Goal: Check status: Check status

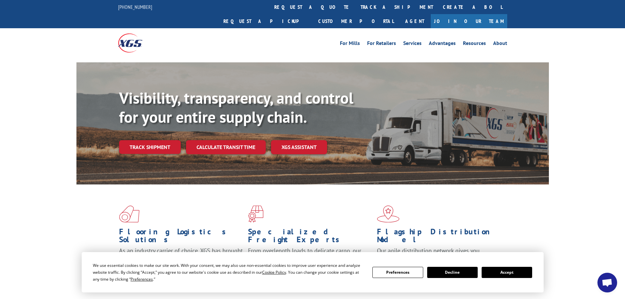
drag, startPoint x: 496, startPoint y: 274, endPoint x: 374, endPoint y: 236, distance: 127.4
click at [496, 274] on button "Accept" at bounding box center [506, 272] width 51 height 11
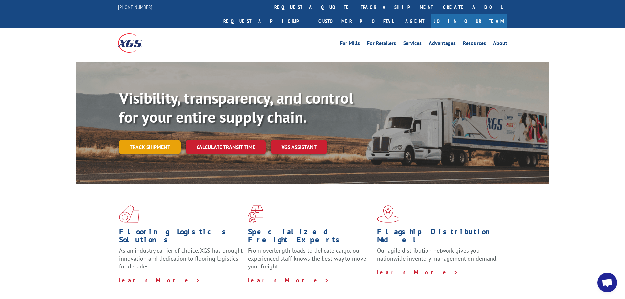
click at [140, 140] on link "Track shipment" at bounding box center [150, 147] width 62 height 14
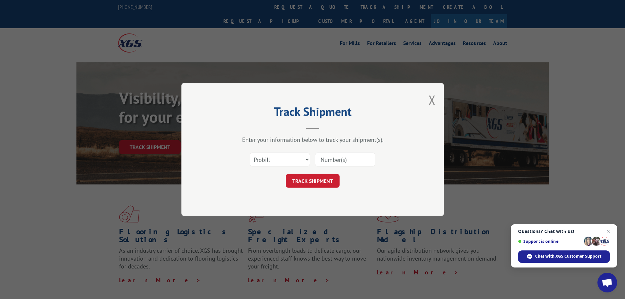
click at [327, 156] on input at bounding box center [345, 160] width 60 height 14
paste input "018827250930"
type input "018827250930"
click at [316, 193] on div "Track Shipment Enter your information below to track your shipment(s). Select c…" at bounding box center [312, 149] width 262 height 133
click at [314, 180] on button "TRACK SHIPMENT" at bounding box center [313, 181] width 54 height 14
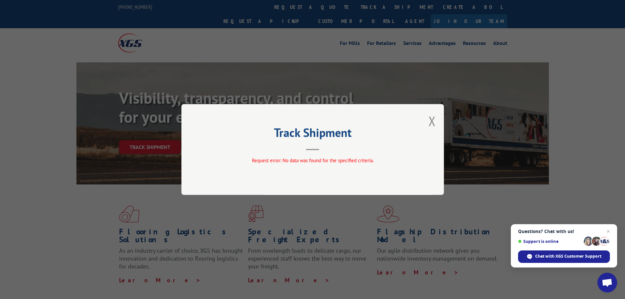
click at [610, 230] on span "Close chat" at bounding box center [608, 231] width 8 height 8
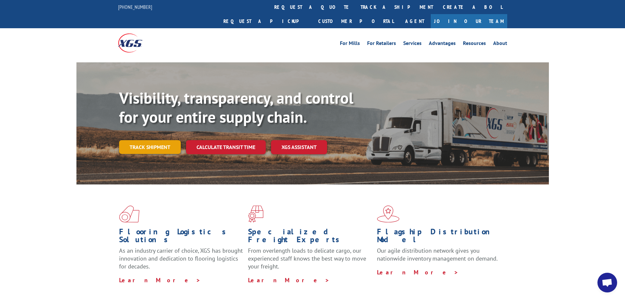
click at [155, 140] on link "Track shipment" at bounding box center [150, 147] width 62 height 14
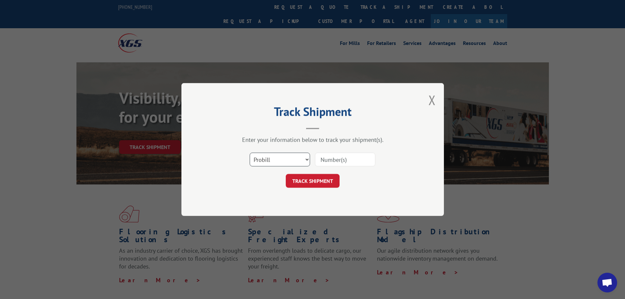
drag, startPoint x: 332, startPoint y: 162, endPoint x: 304, endPoint y: 162, distance: 28.2
click at [304, 162] on select "Select category... Probill BOL PO" at bounding box center [280, 160] width 60 height 14
select select "bol"
click at [250, 153] on select "Select category... Probill BOL PO" at bounding box center [280, 160] width 60 height 14
click at [329, 164] on input at bounding box center [345, 160] width 60 height 14
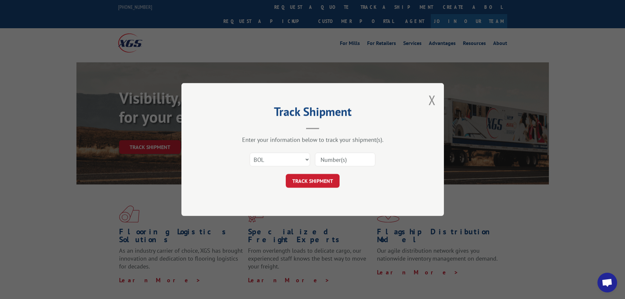
paste input "472375"
type input "472375"
click at [306, 175] on button "TRACK SHIPMENT" at bounding box center [313, 181] width 54 height 14
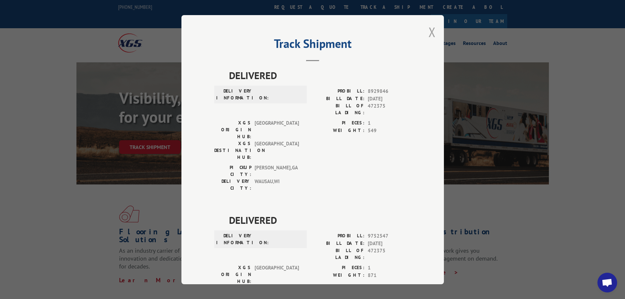
click at [429, 31] on button "Close modal" at bounding box center [431, 31] width 7 height 17
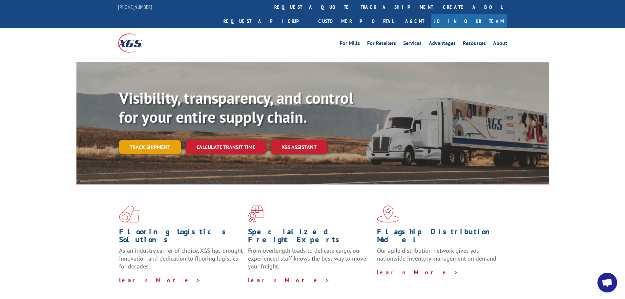
click at [163, 140] on link "Track shipment" at bounding box center [150, 147] width 62 height 14
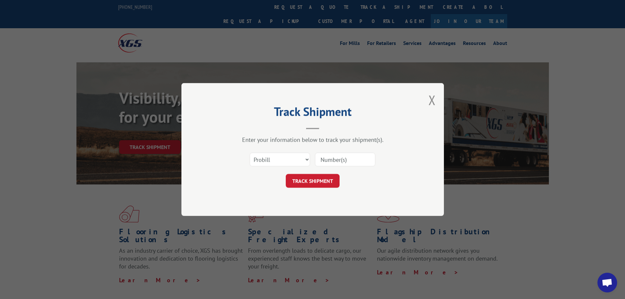
click at [333, 160] on input at bounding box center [345, 160] width 60 height 14
click at [334, 158] on input at bounding box center [345, 160] width 60 height 14
paste input "018827250930"
type input "018827250930"
click at [298, 184] on button "TRACK SHIPMENT" at bounding box center [313, 181] width 54 height 14
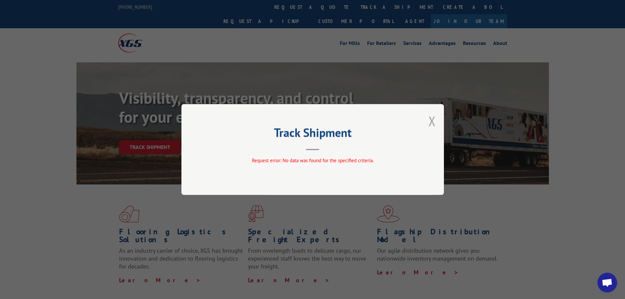
click at [431, 122] on button "Close modal" at bounding box center [431, 120] width 7 height 17
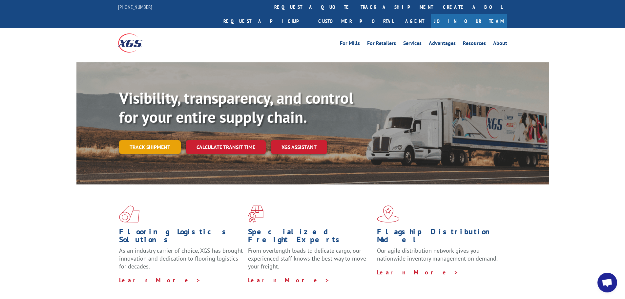
click at [157, 140] on link "Track shipment" at bounding box center [150, 147] width 62 height 14
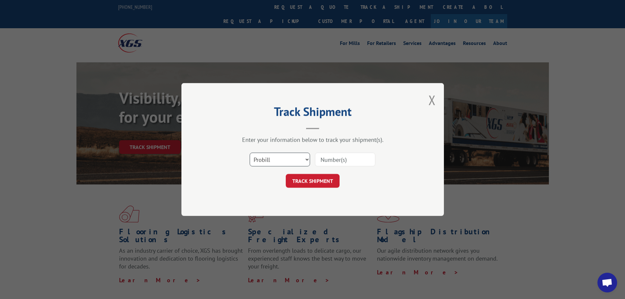
click at [307, 159] on select "Select category... Probill BOL PO" at bounding box center [280, 160] width 60 height 14
select select "po"
click at [250, 153] on select "Select category... Probill BOL PO" at bounding box center [280, 160] width 60 height 14
click at [322, 162] on input at bounding box center [345, 160] width 60 height 14
paste input "18535639"
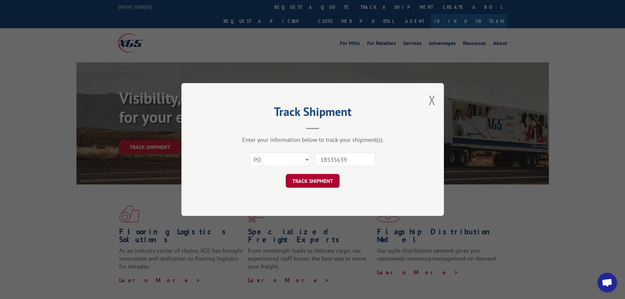
type input "18535639"
click at [326, 180] on button "TRACK SHIPMENT" at bounding box center [313, 181] width 54 height 14
